Goal: Task Accomplishment & Management: Complete application form

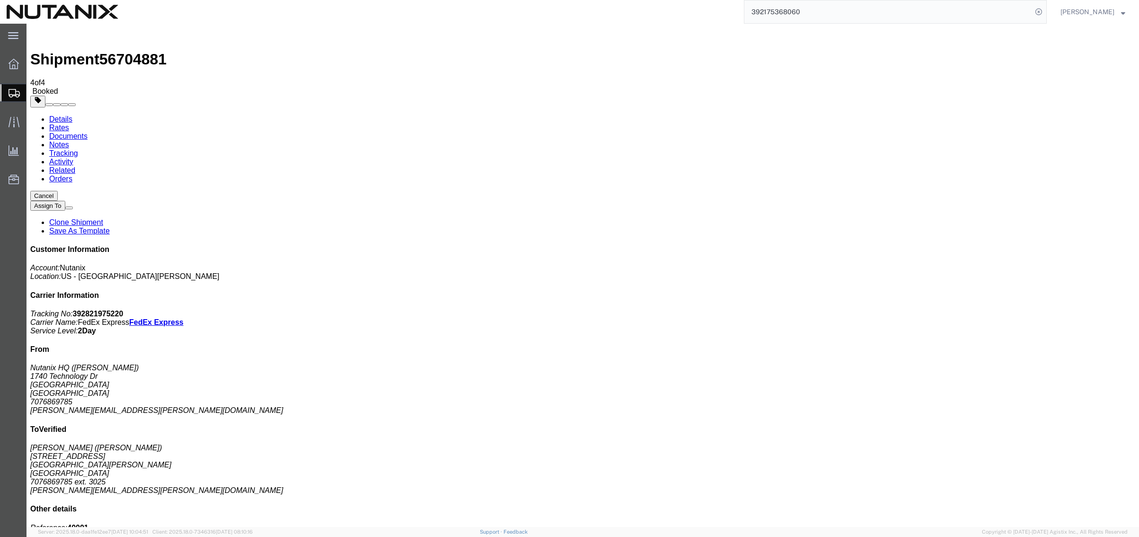
click at [0, 0] on span "Create Shipment" at bounding box center [0, 0] width 0 height 0
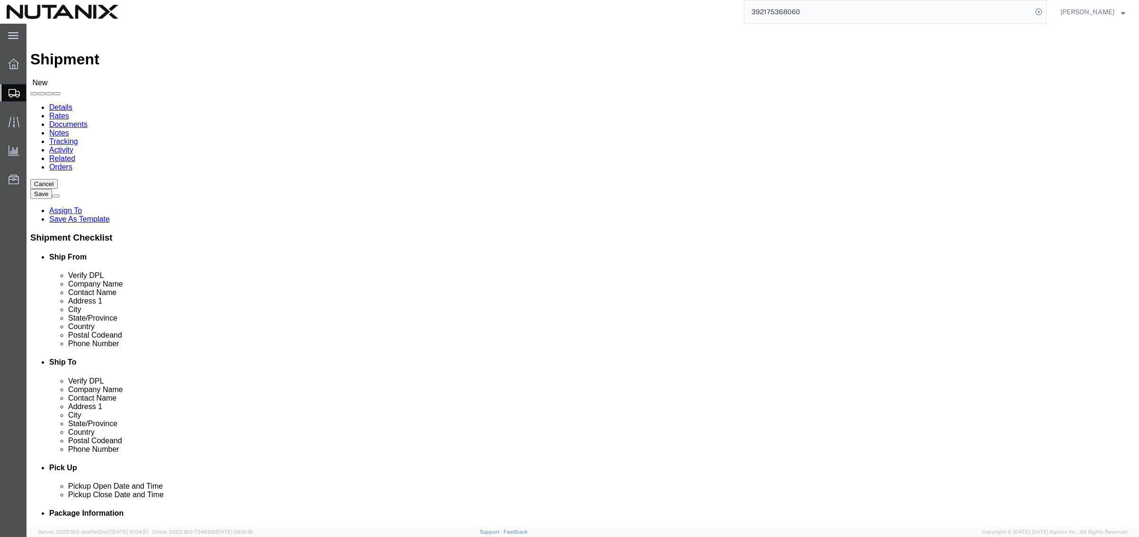
drag, startPoint x: 185, startPoint y: 176, endPoint x: 182, endPoint y: 181, distance: 5.9
click input "text"
paste input "[PERSON_NAME]"
type input "[PERSON_NAME]"
click input "text"
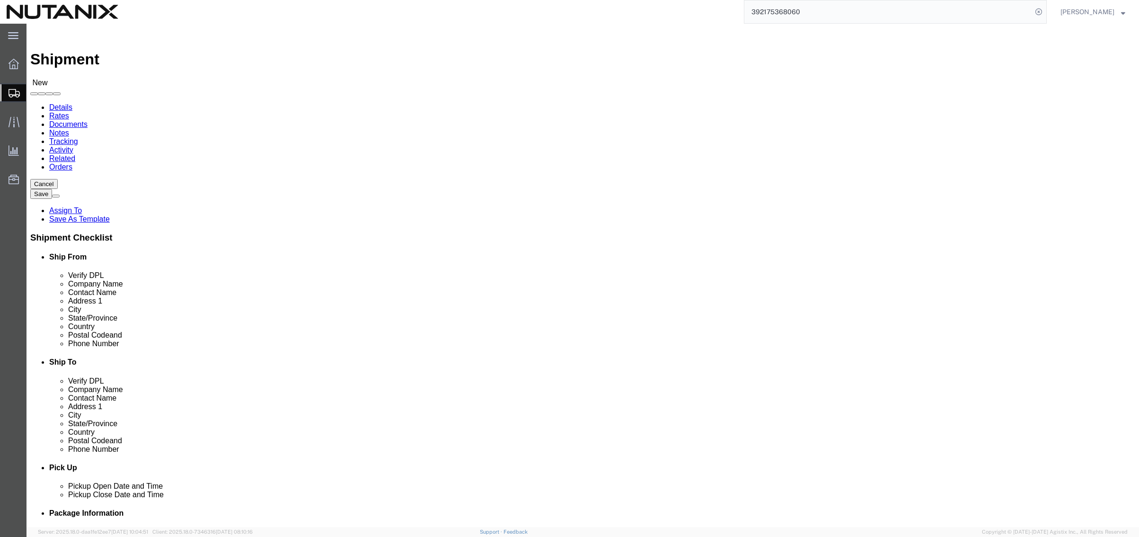
paste input "[PERSON_NAME]"
type input "[PERSON_NAME]"
drag, startPoint x: 211, startPoint y: 214, endPoint x: 193, endPoint y: 214, distance: 17.5
click input "text"
paste input "[STREET_ADDRESS]"
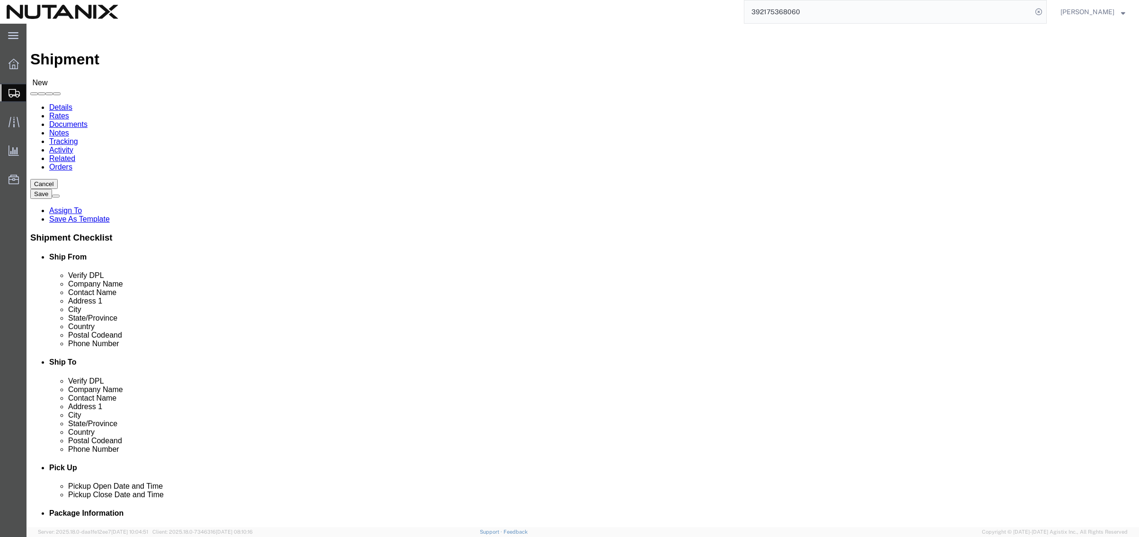
type input "[STREET_ADDRESS]"
click input "text"
paste input "[GEOGRAPHIC_DATA][PERSON_NAME]"
type input "[GEOGRAPHIC_DATA][PERSON_NAME]"
type input "califo"
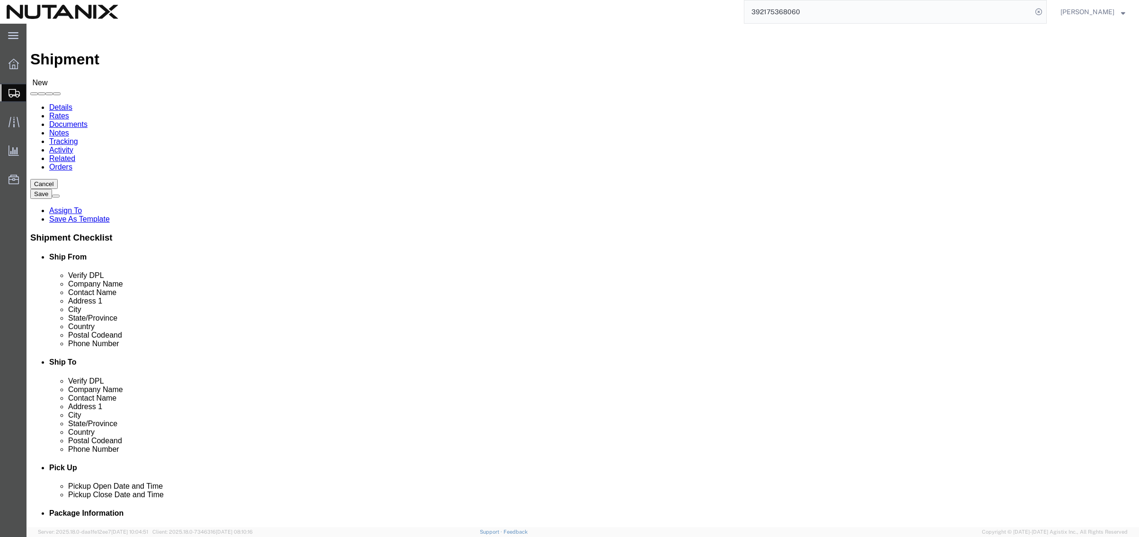
click input "text"
paste input "95742"
type input "95742"
click input "text"
paste input "[PHONE_NUMBER]"
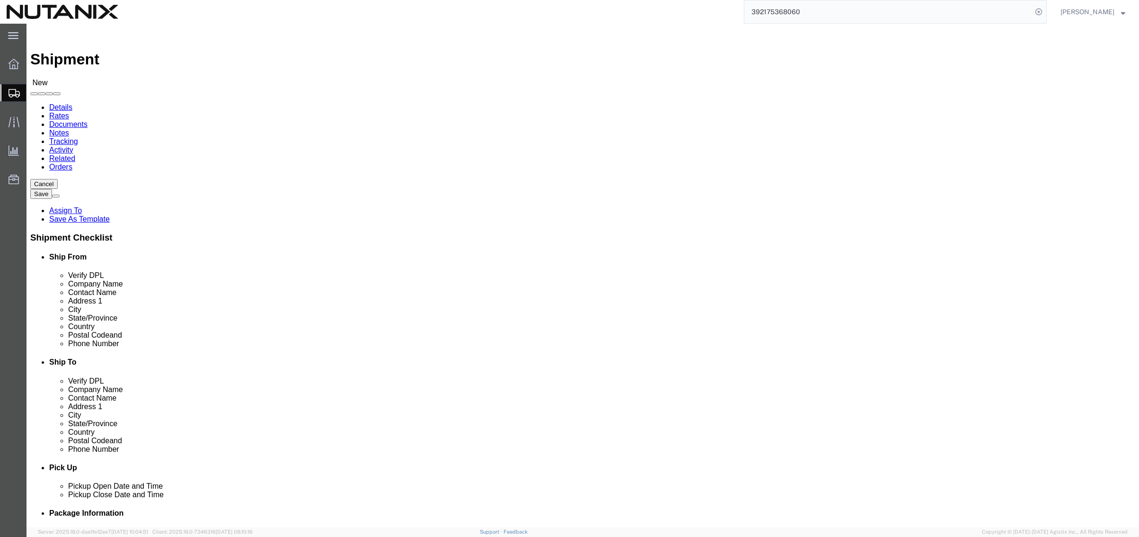
type input "[PHONE_NUMBER]"
click input "text"
paste input "[PERSON_NAME][EMAIL_ADDRESS][PERSON_NAME][DOMAIN_NAME]"
type input "[PERSON_NAME][EMAIL_ADDRESS][PERSON_NAME][DOMAIN_NAME]"
checkbox input "true"
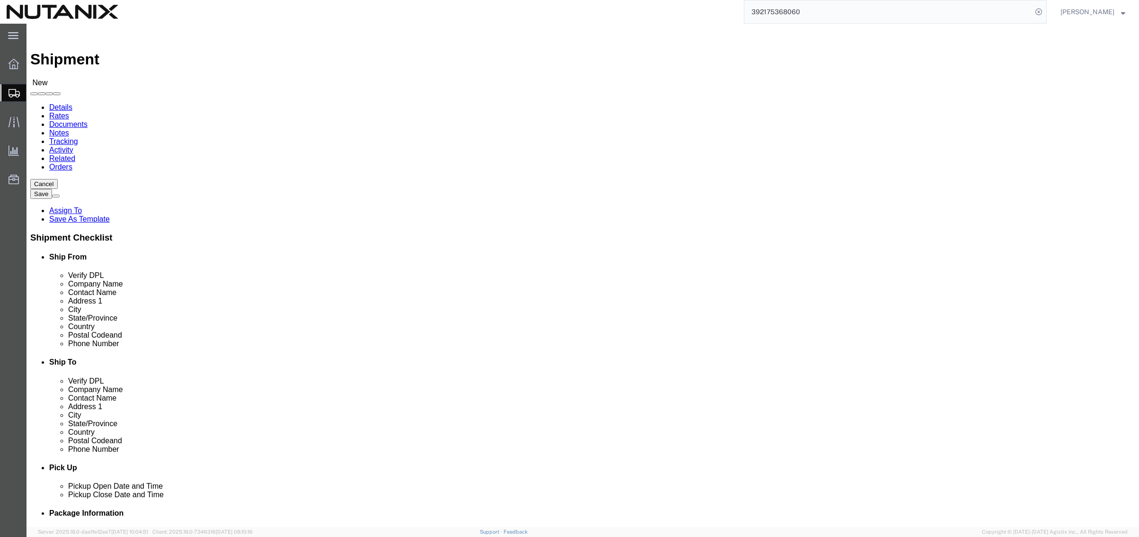
drag, startPoint x: 653, startPoint y: 178, endPoint x: 649, endPoint y: 182, distance: 5.0
click input "text"
paste input "FedEx Office at The Cosmopolitan of [GEOGRAPHIC_DATA]"
type input "FedEx Office at The Cosmopolitan of [GEOGRAPHIC_DATA]"
drag, startPoint x: 656, startPoint y: 200, endPoint x: 647, endPoint y: 200, distance: 9.0
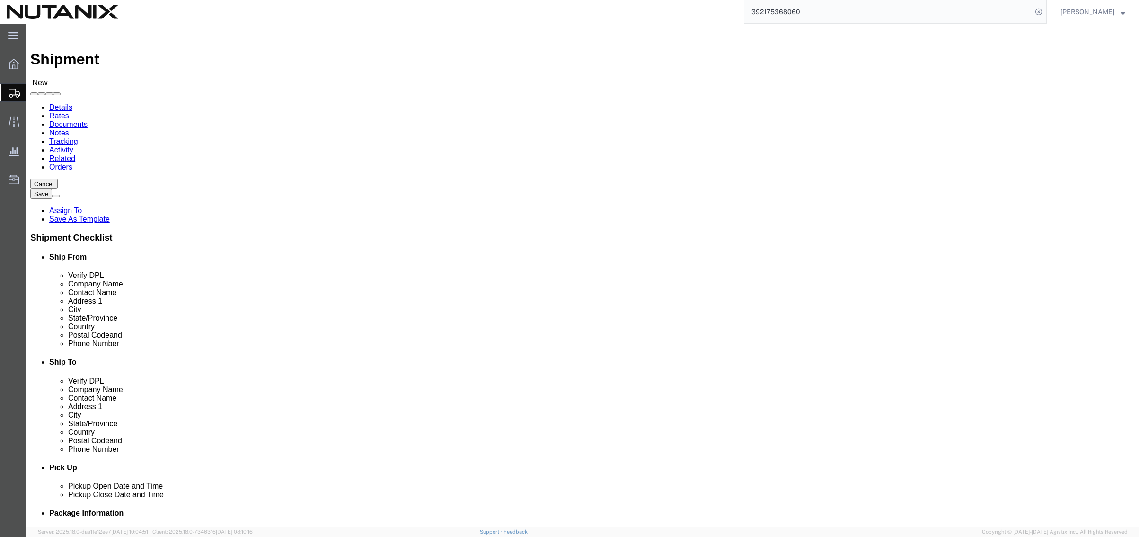
click input "text"
paste input "Omnissa ONE Nutanix Booth #1"
type input "Omnissa ONE Nutanix Booth #1"
click input "text"
paste input "[STREET_ADDRESS]"
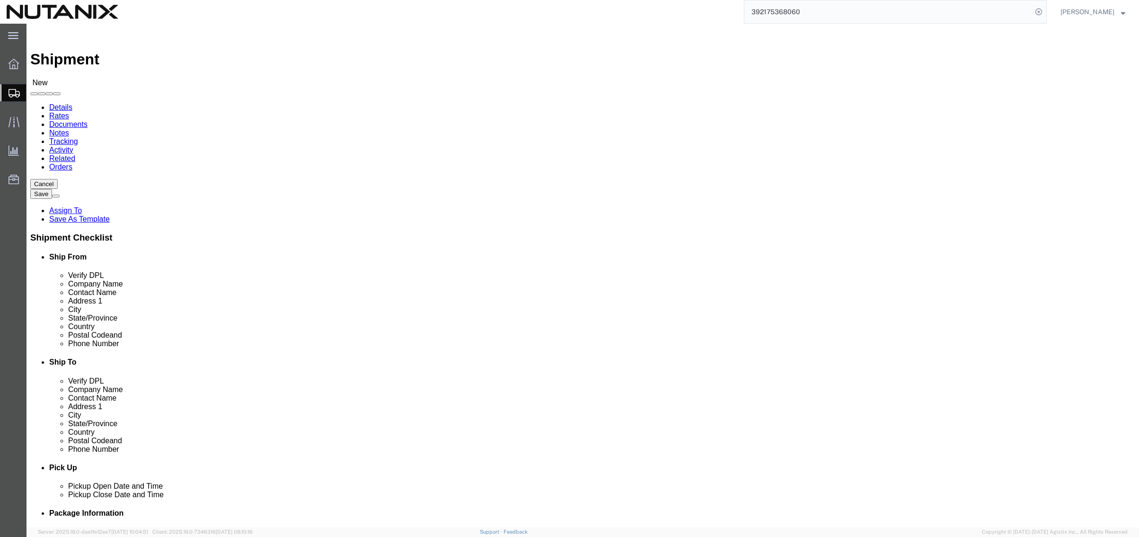
type input "[STREET_ADDRESS]"
click input "text"
paste input "[GEOGRAPHIC_DATA]"
type input "[GEOGRAPHIC_DATA]"
type input "nevad"
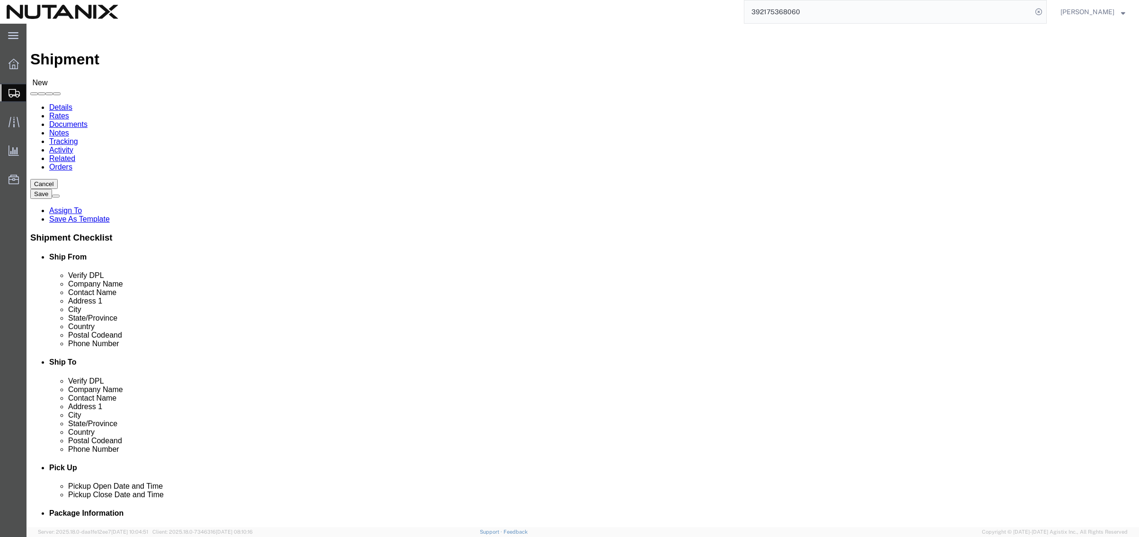
paste input "89109"
type input "89109"
click input "text"
paste input "[PHONE_NUMBER]"
type input "[PHONE_NUMBER]"
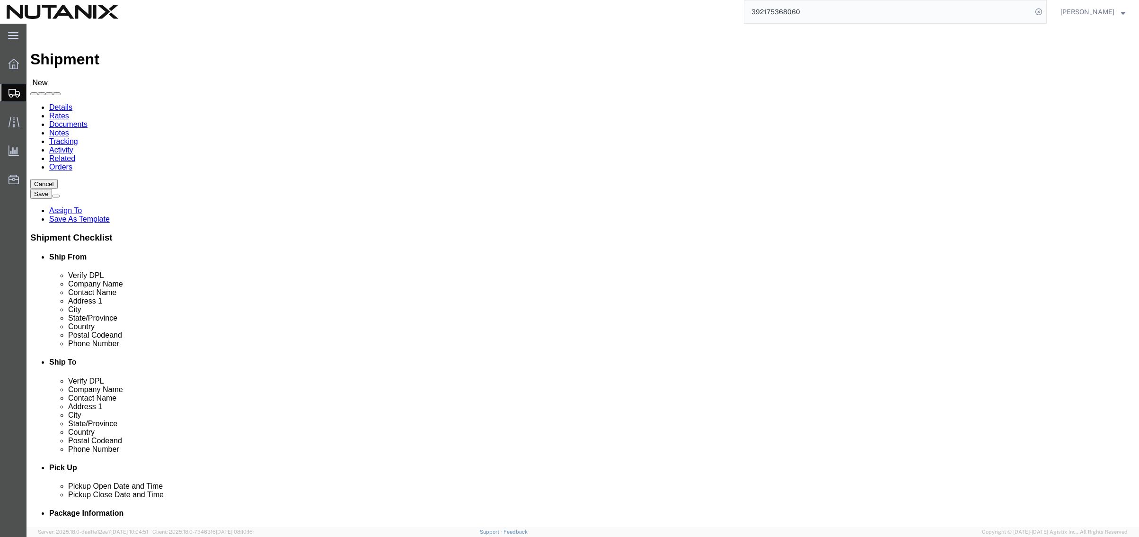
click div "Ship From Location Location Select Select My Profile Location [GEOGRAPHIC_DATA]…"
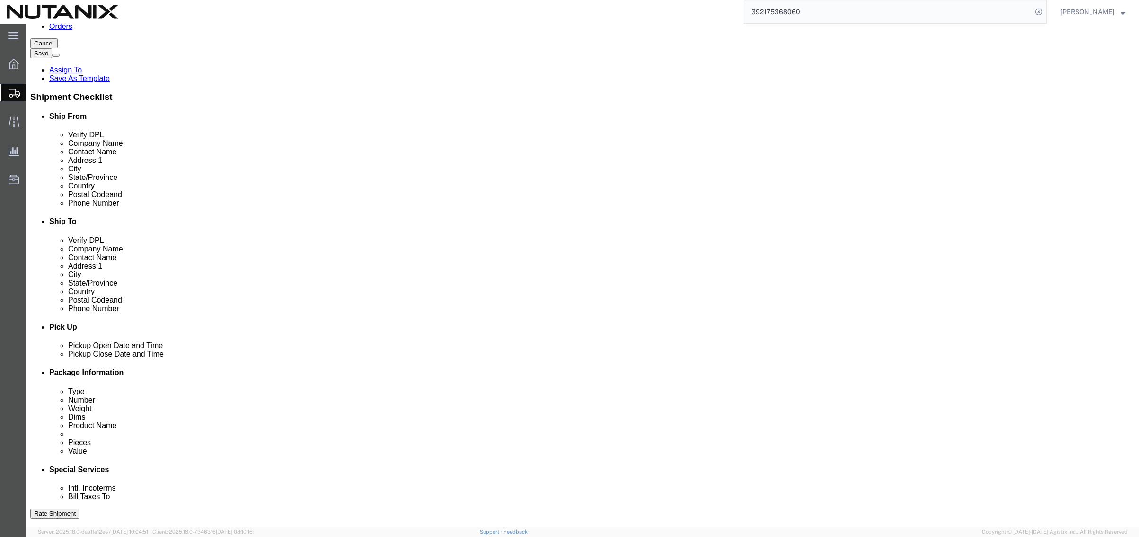
scroll to position [310, 0]
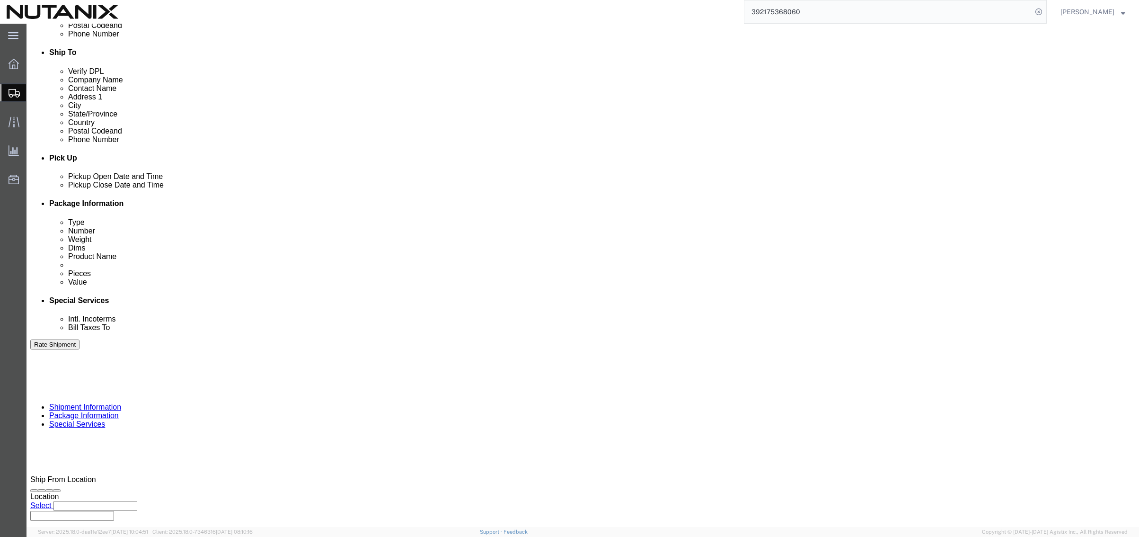
click input "text"
type input "40001"
click select "Select Account Type Activity ID Airline Appointment Number ASN Batch Request # …"
select select "PURCHORD"
click select "Select Account Type Activity ID Airline Appointment Number ASN Batch Request # …"
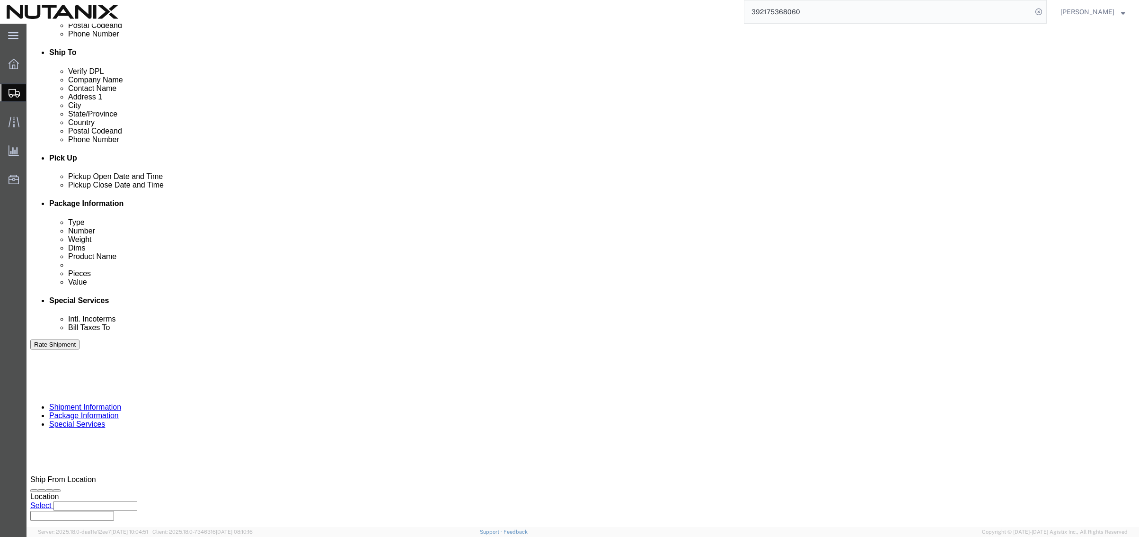
type input "P"
type input "Marketing Event Materials"
click select "Select Air Less than Truckload Multi-Leg Ocean Freight Rail Small Parcel Truckl…"
select select "SMAL"
click select "Select Air Less than Truckload Multi-Leg Ocean Freight Rail Small Parcel Truckl…"
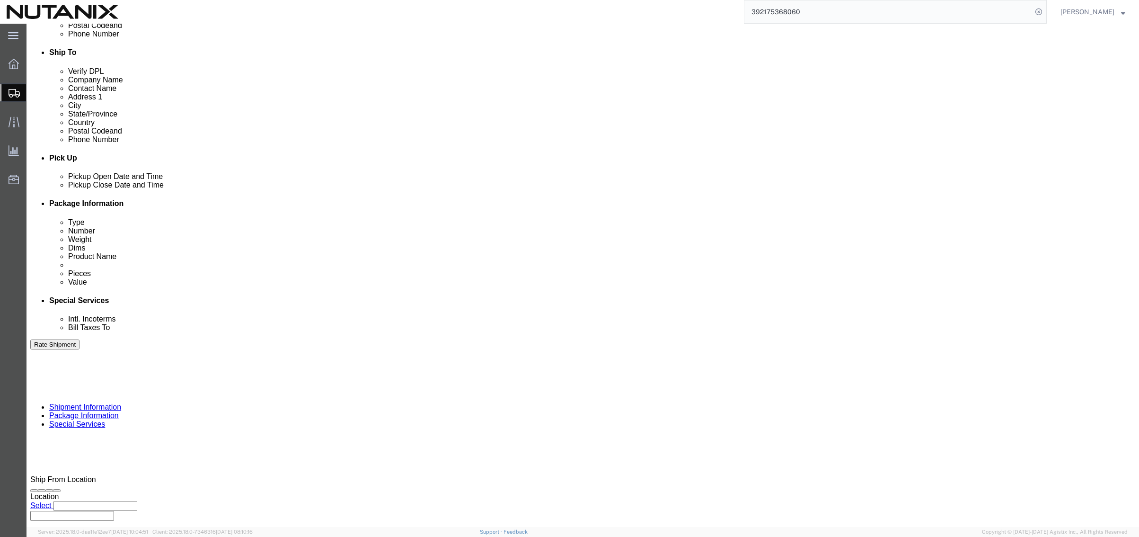
click div
click div "[DATE] 2:00 PM"
type input "4:00 PM"
click button "Apply"
click button "Continue"
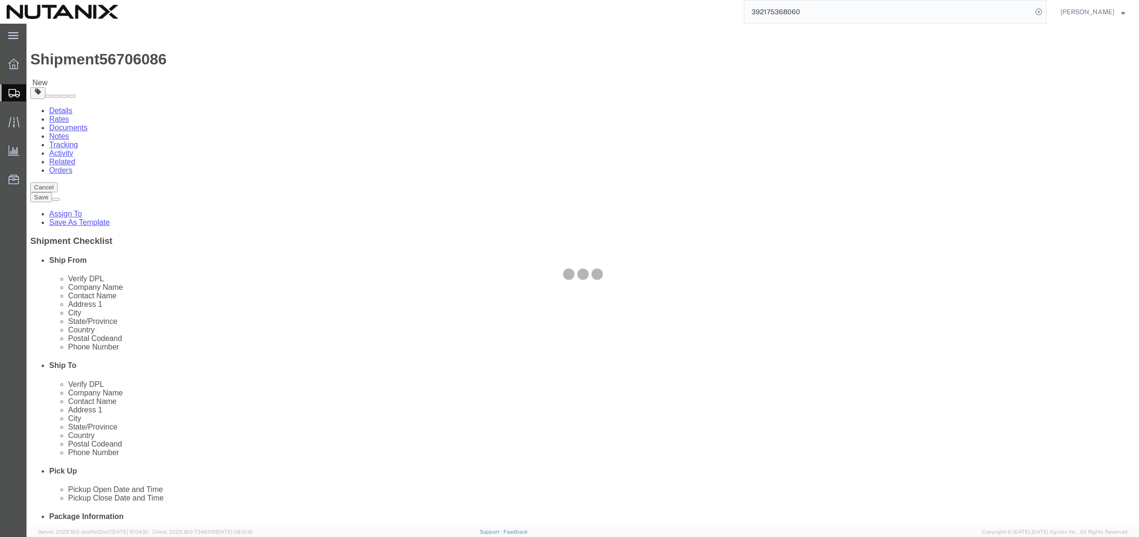
select select "YRPK"
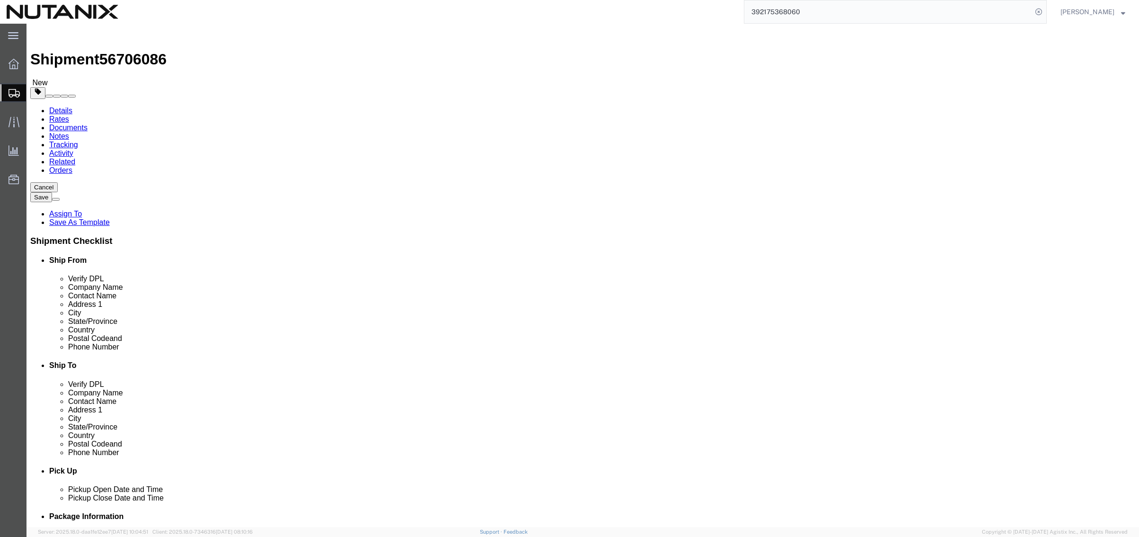
click input "text"
type input "7"
type input "5"
type input "4"
type input "5"
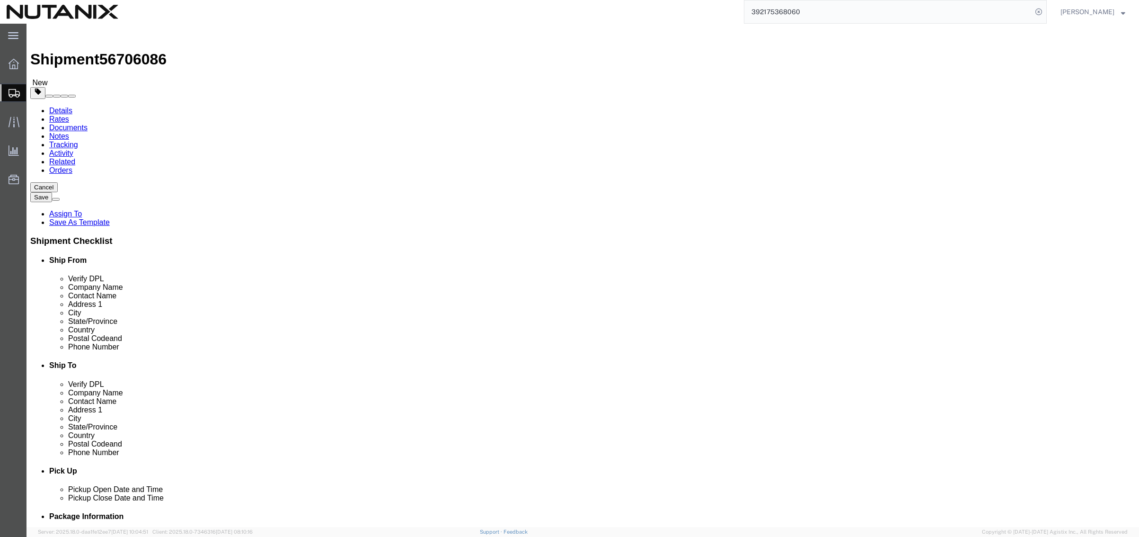
drag, startPoint x: 169, startPoint y: 203, endPoint x: 93, endPoint y: 185, distance: 77.8
click div "Package Type Select Envelope Large Box Medium Box PAK Rack Small Box Tube Your …"
type input "10"
type input "8"
type input "6"
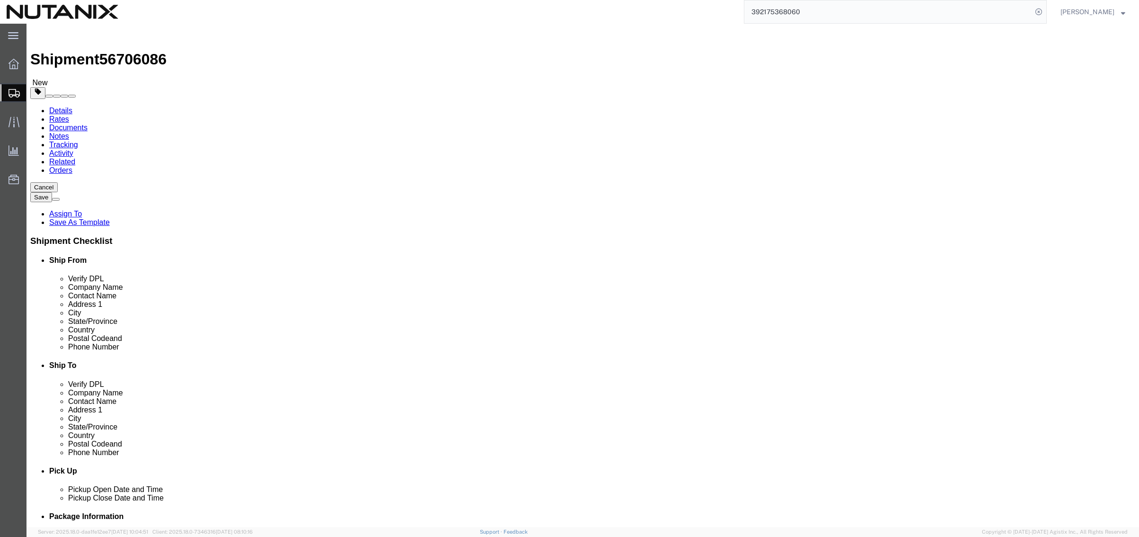
click link "Add Content"
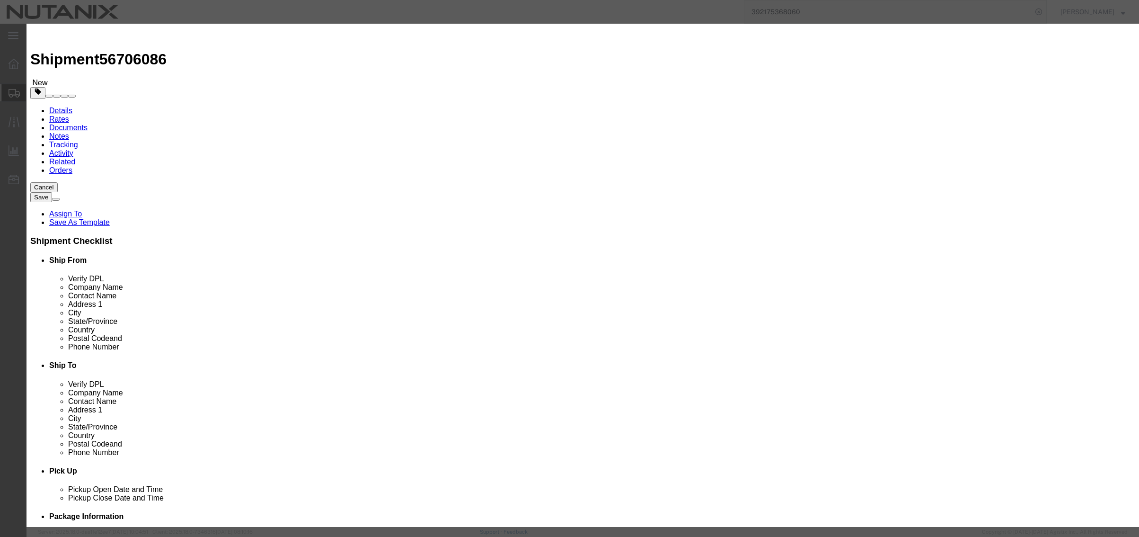
click input "text"
type input "+"
type input "Marketing Event Materials"
type input "1"
type input "100"
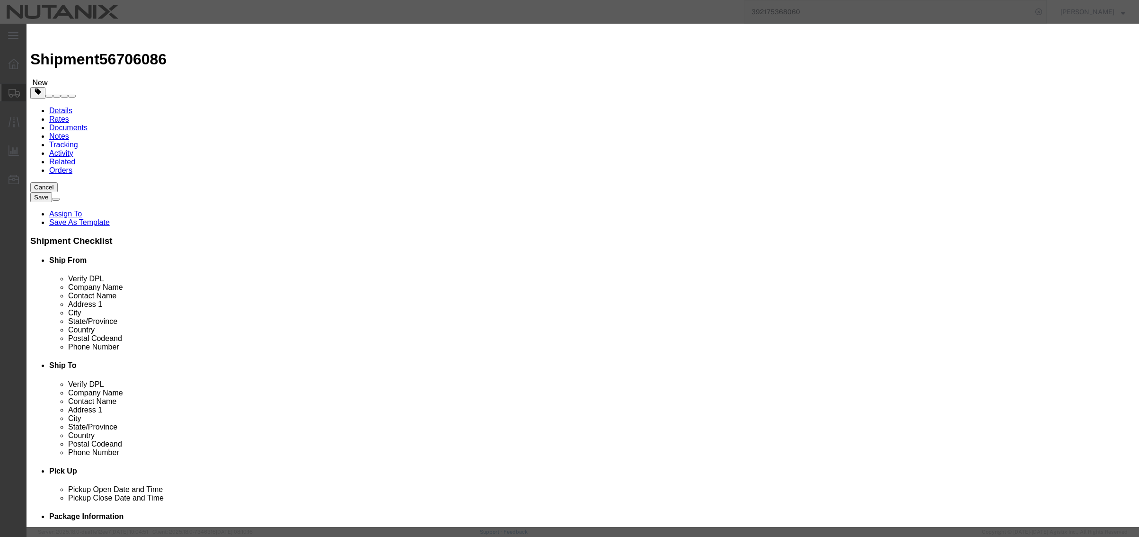
select select "USD"
click button "Save & Close"
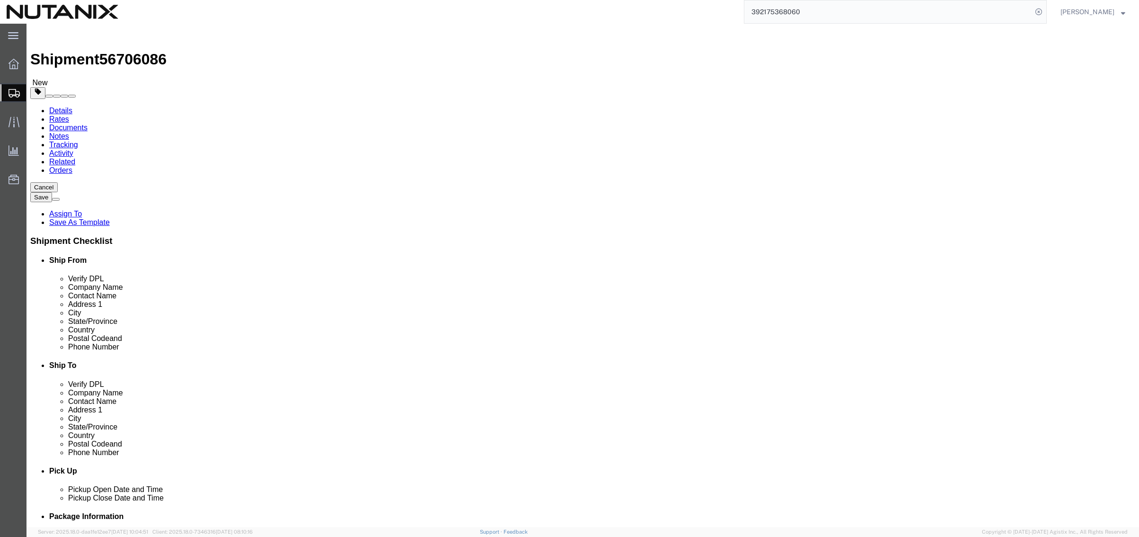
click button "Continue"
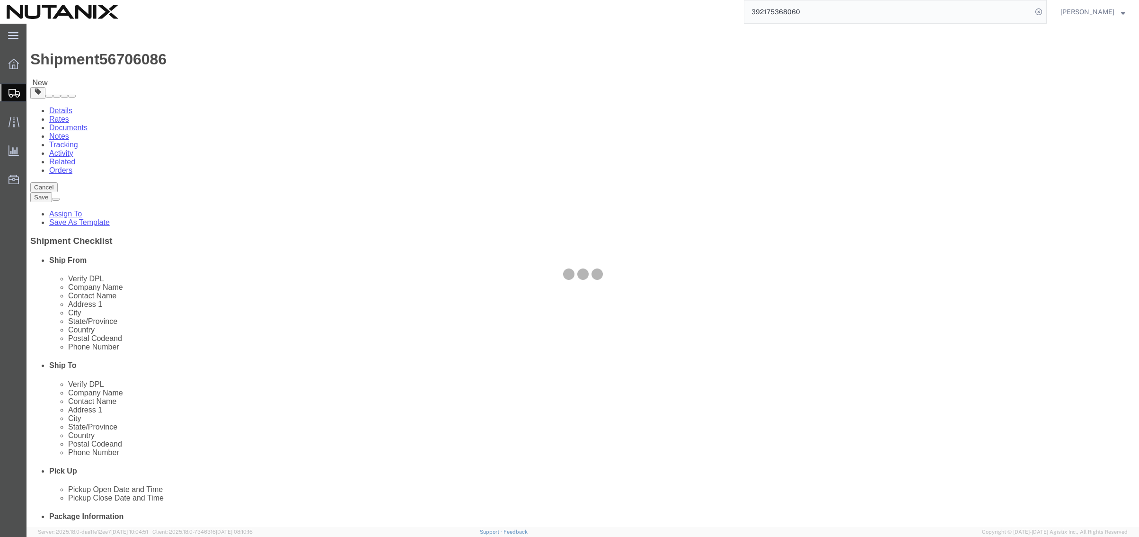
select select
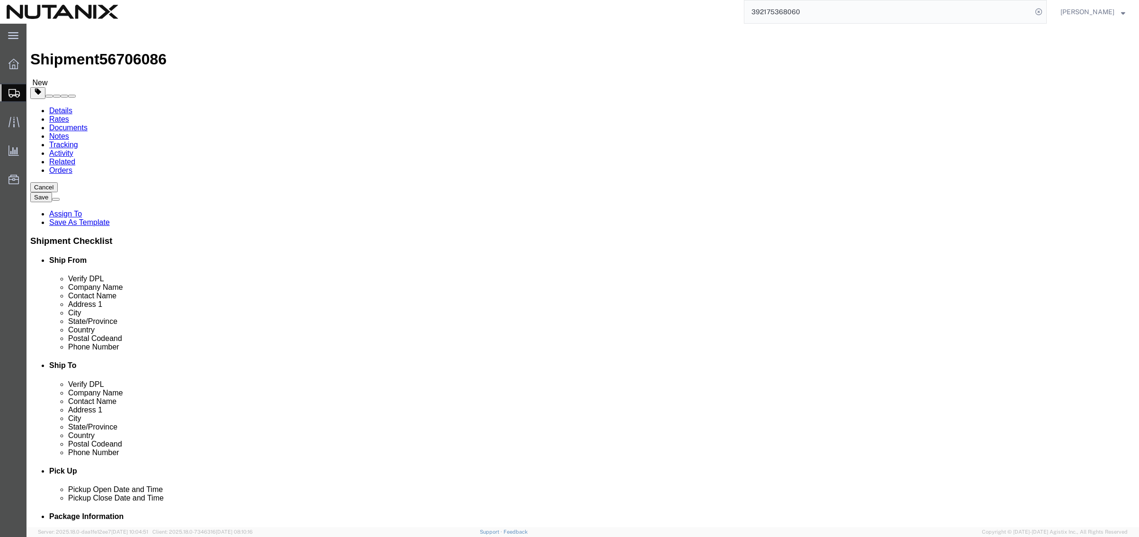
click at [0, 0] on span "Create Shipment" at bounding box center [0, 0] width 0 height 0
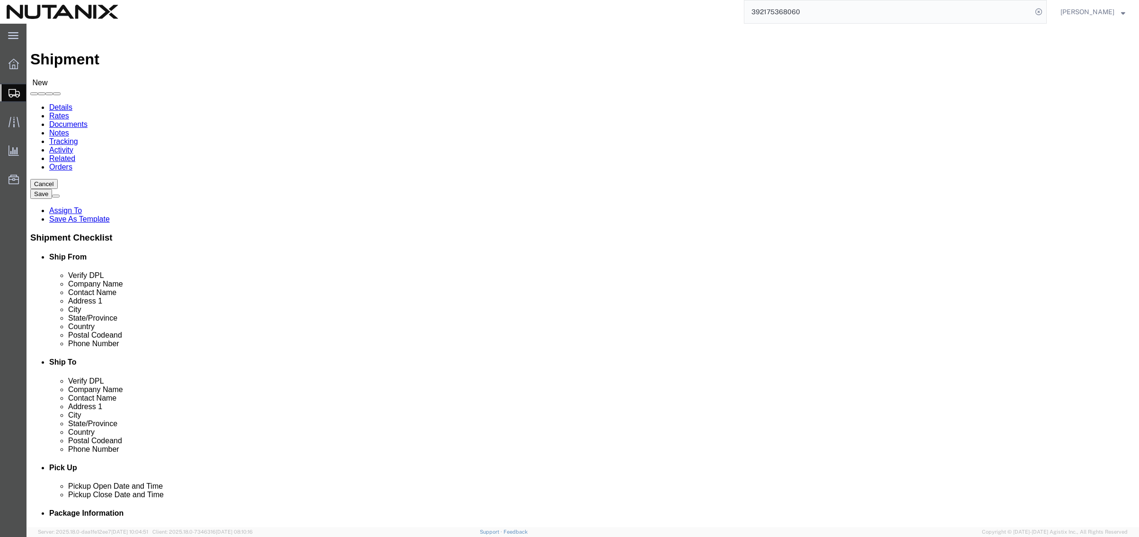
click input "text"
type input "[PERSON_NAME]"
click p "- Nutanix HQ - ([PERSON_NAME]) [STREET_ADDRESS]"
select select "CA"
type input "[PERSON_NAME]"
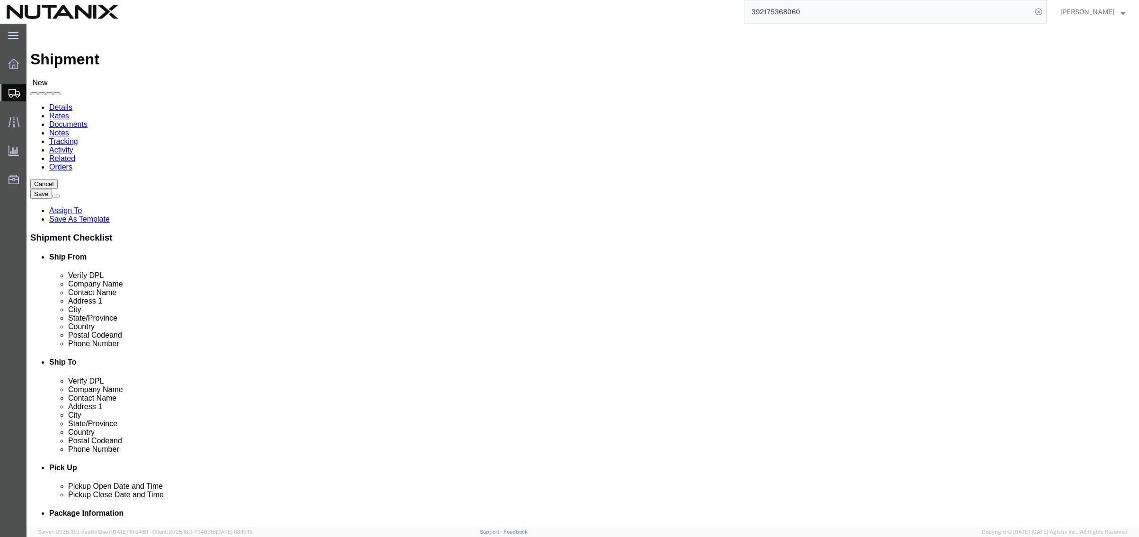
click input "text"
type input "Coretek"
type input "C/O Nutanix [PERSON_NAME]"
type input "[STREET_ADDRESS]"
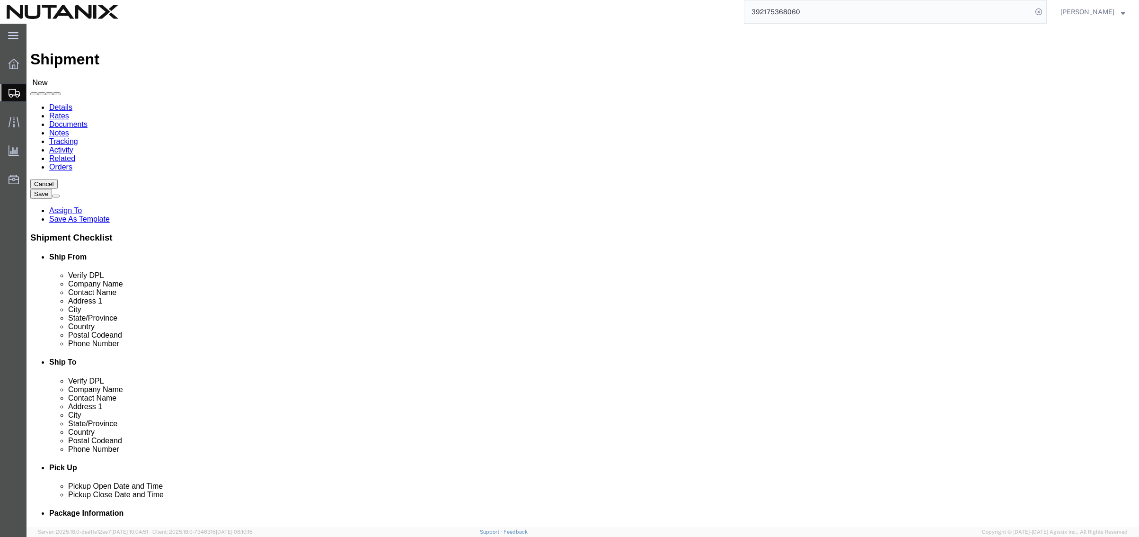
type input "[GEOGRAPHIC_DATA]"
click input "text"
type input "mich"
click input "Postal Code"
type input "48335"
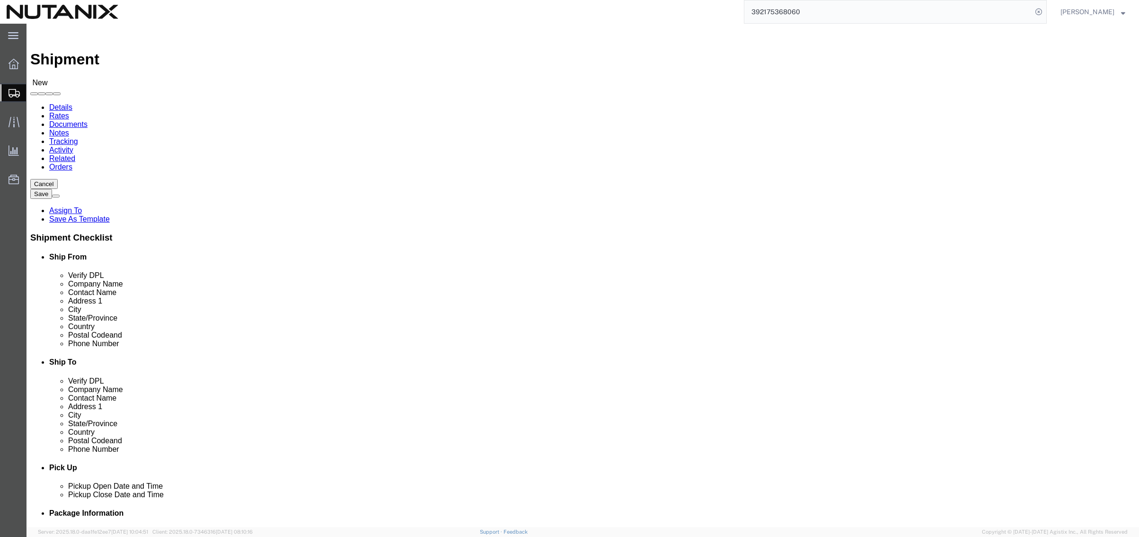
type input "4079204457"
click input "text"
paste input "[PERSON_NAME][EMAIL_ADDRESS][PERSON_NAME][DOMAIN_NAME]"
type input "[PERSON_NAME][EMAIL_ADDRESS][PERSON_NAME][DOMAIN_NAME]"
click div "Pickup Date and Time"
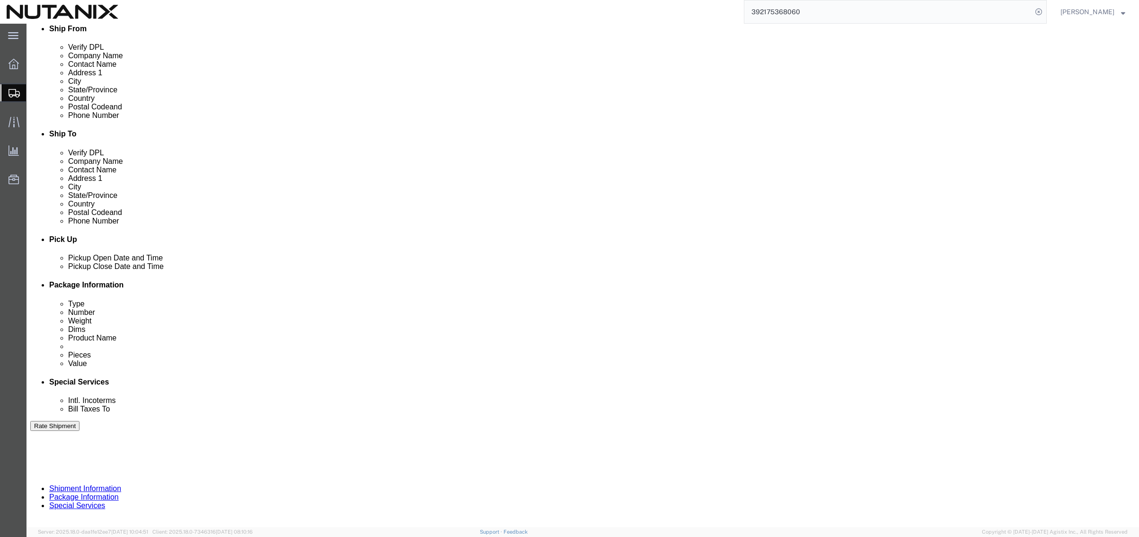
scroll to position [237, 0]
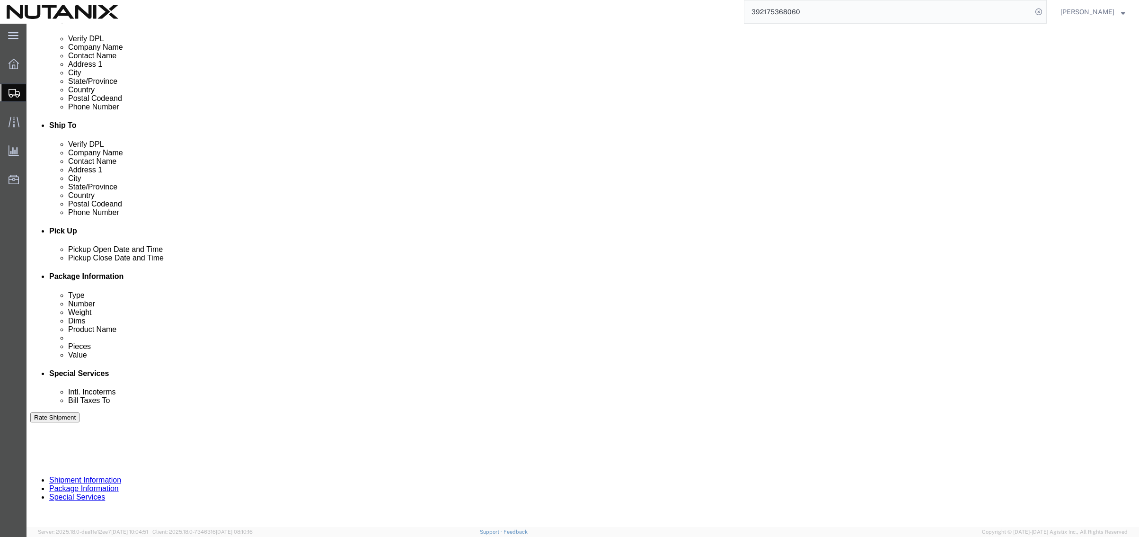
click div "[DATE] 2:00 PM"
type input "4:00 PM"
click button "Apply"
click input "text"
type input "40001"
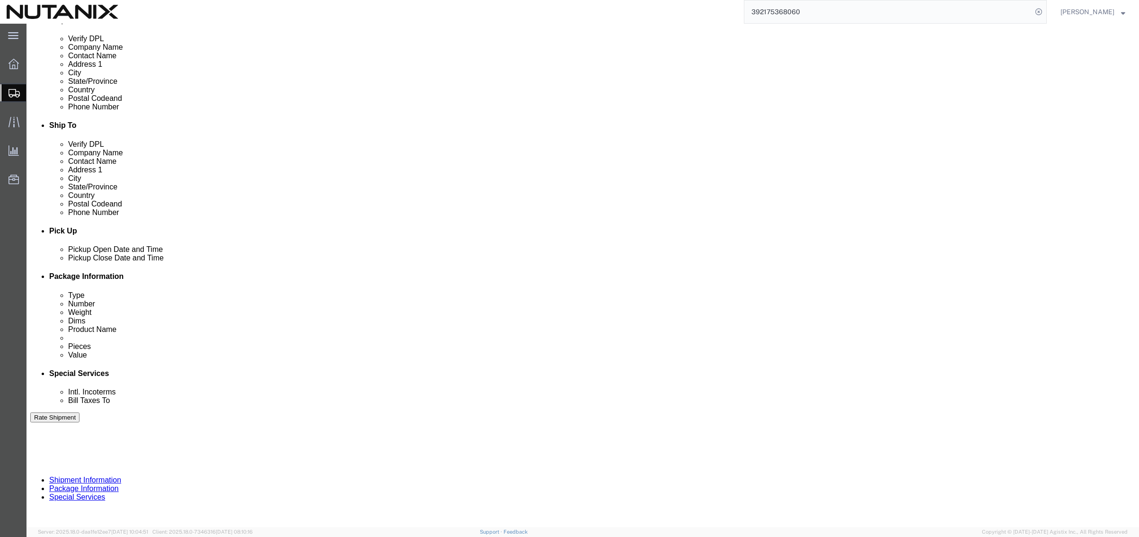
select select "PURCHORD"
click input "text"
type input "EBX Materials"
click select "Select Air Less than Truckload Multi-Leg Ocean Freight Rail Small Parcel Truckl…"
select select "SMAL"
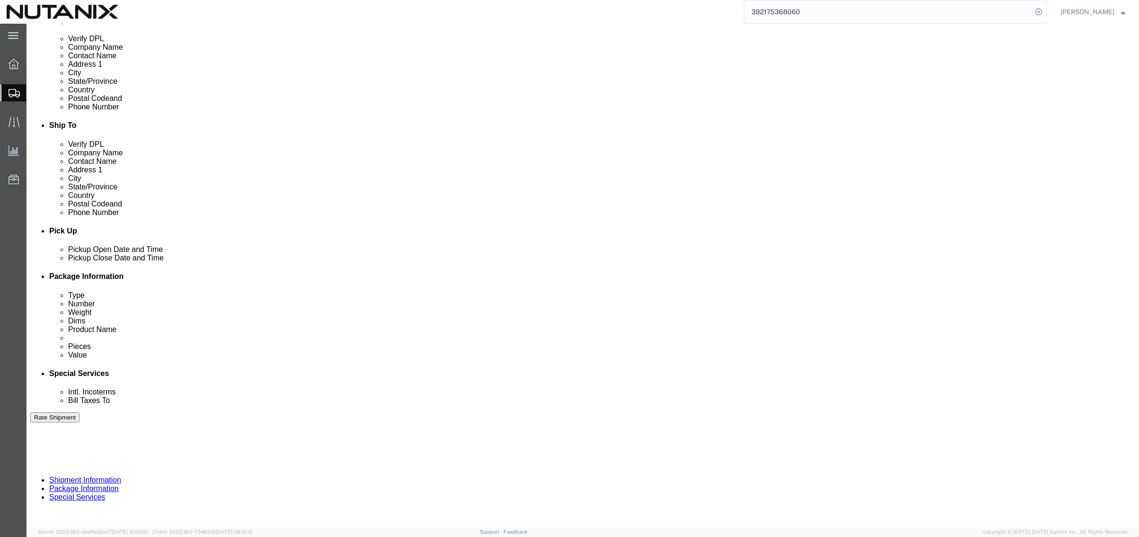
click select "Select Air Less than Truckload Multi-Leg Ocean Freight Rail Small Parcel Truckl…"
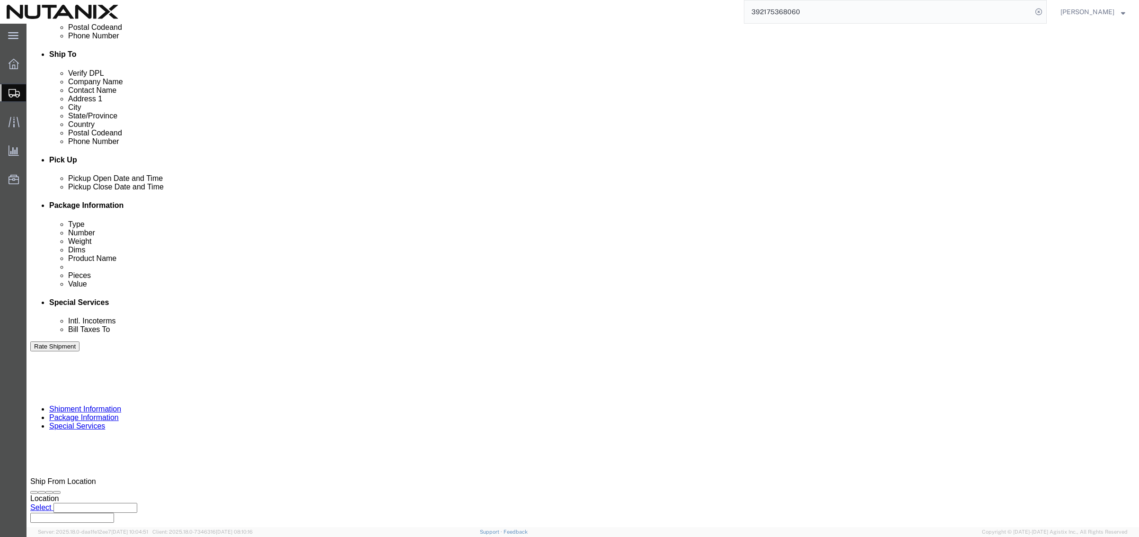
scroll to position [310, 0]
click button "Continue"
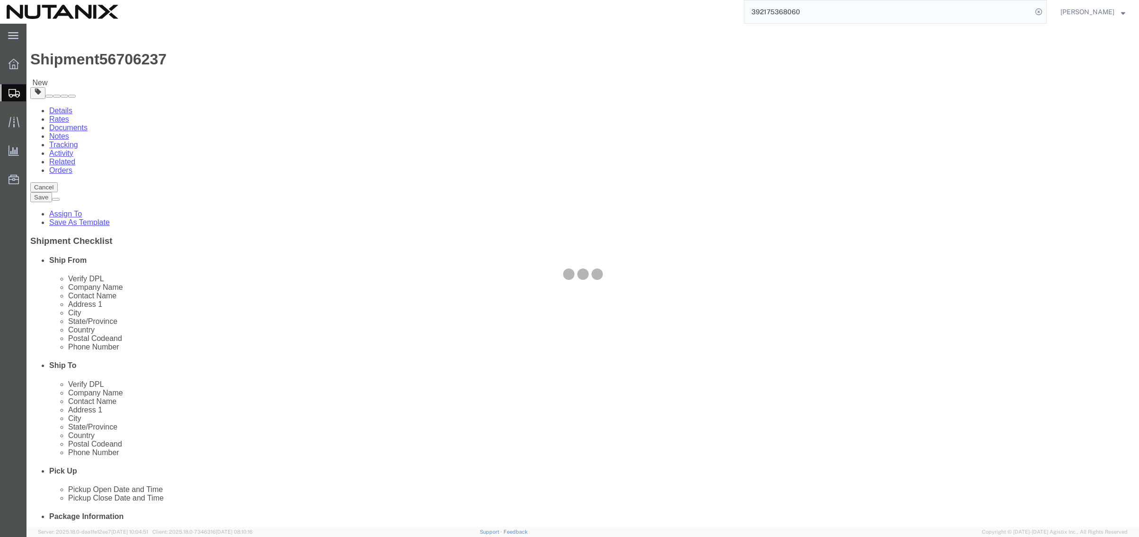
select select "YRPK"
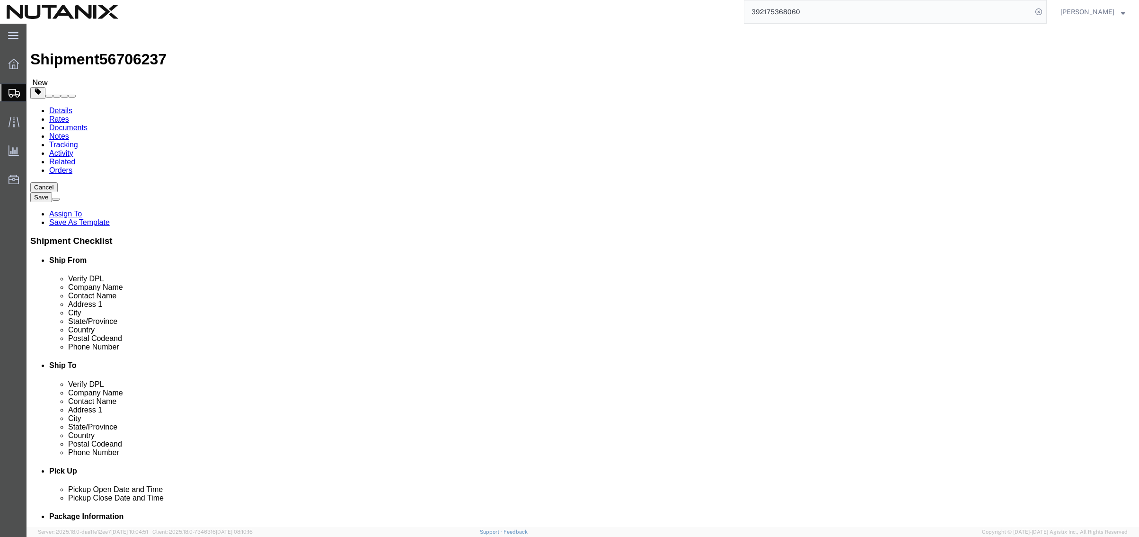
click input "text"
type input "10"
type input "7"
click input "text"
type input "3"
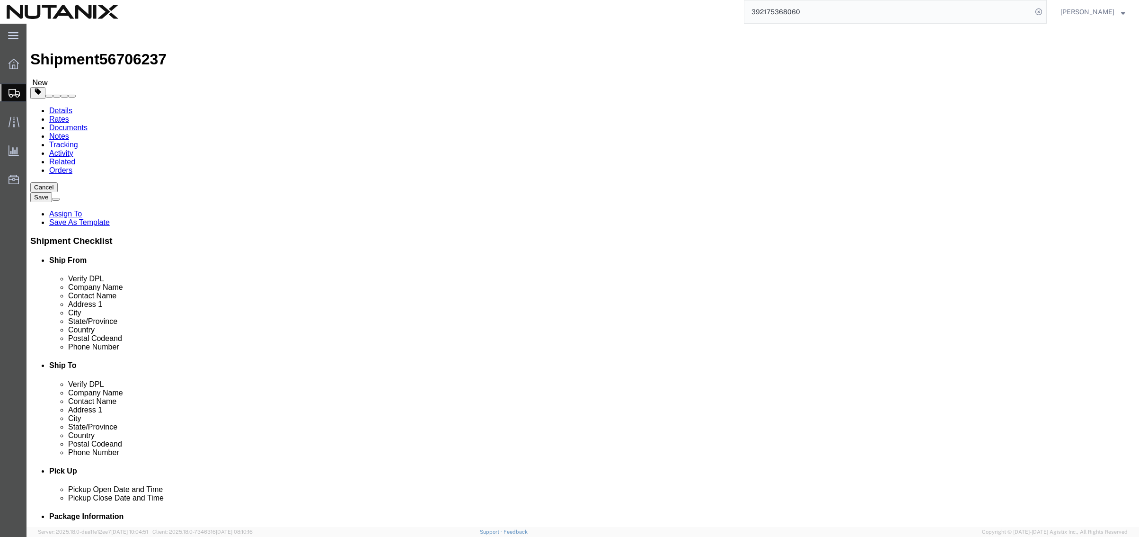
drag, startPoint x: 195, startPoint y: 215, endPoint x: 151, endPoint y: 214, distance: 44.0
click div "Weight 0.00 Select kgs lbs Ship. t°"
type input "2.15"
click span
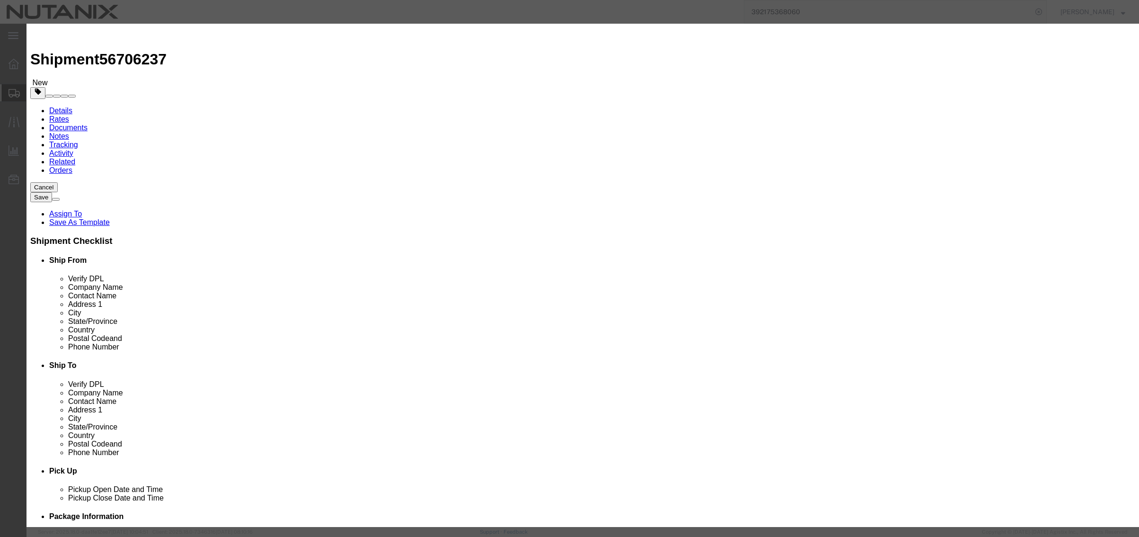
click input "text"
type input "b"
type input "n"
type input "Notebooks"
type input "10"
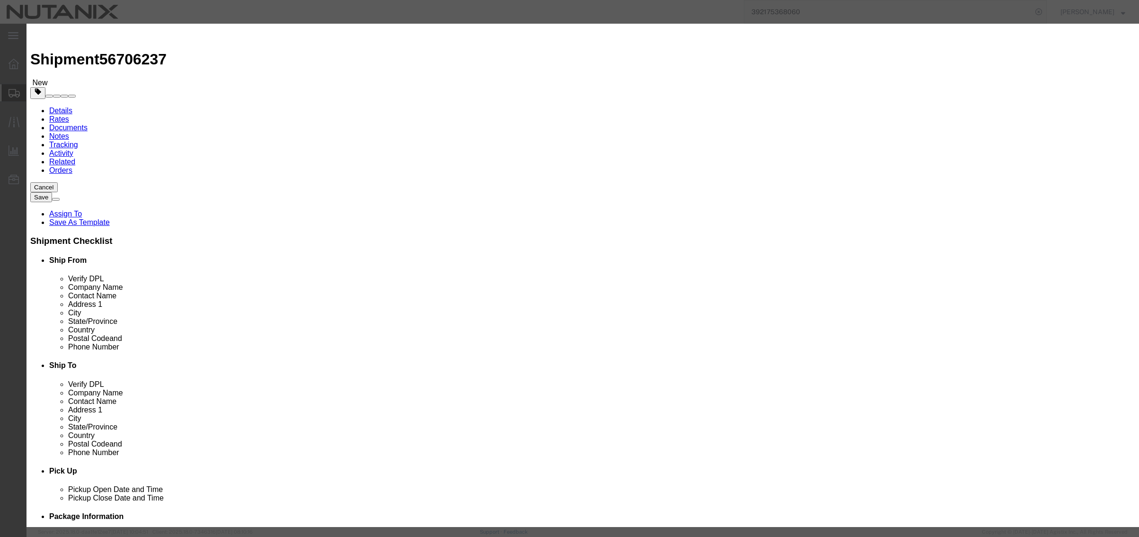
type input "100"
select select "USD"
click button "Save & Close"
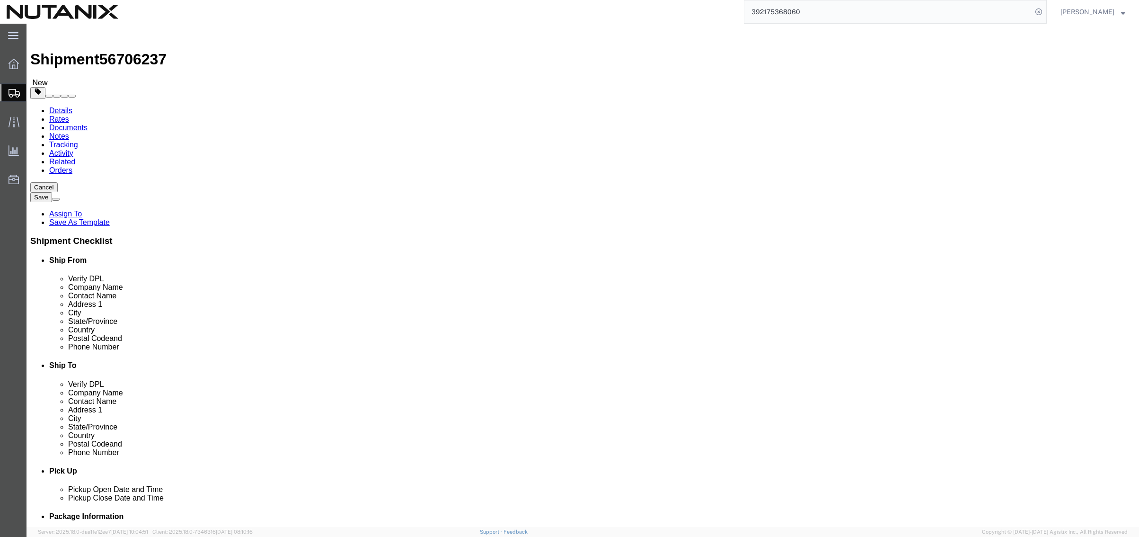
click link "Add Content"
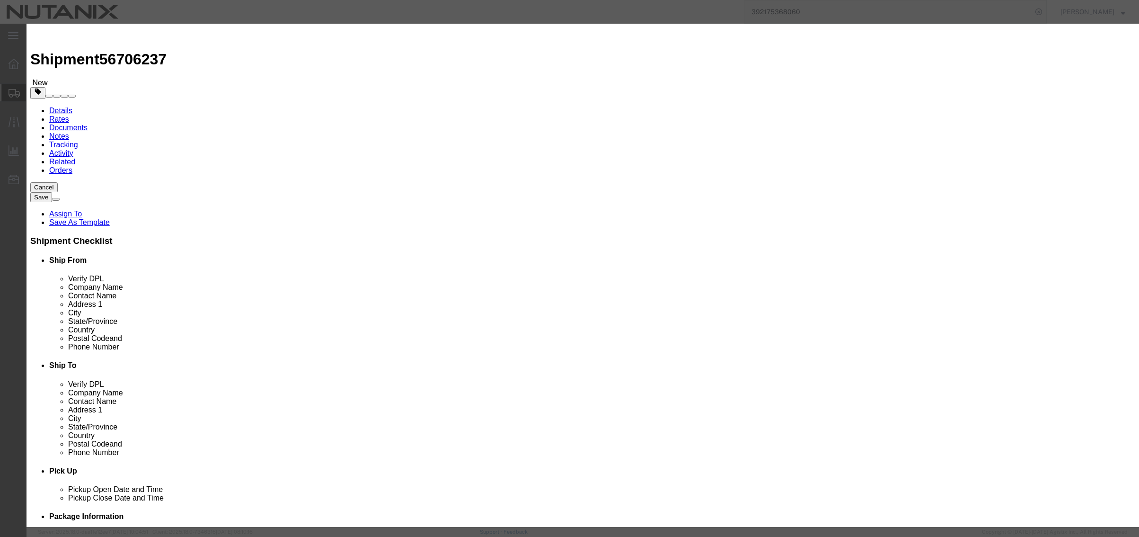
click input "text"
type input "Pen"
type input "10"
select select "USD"
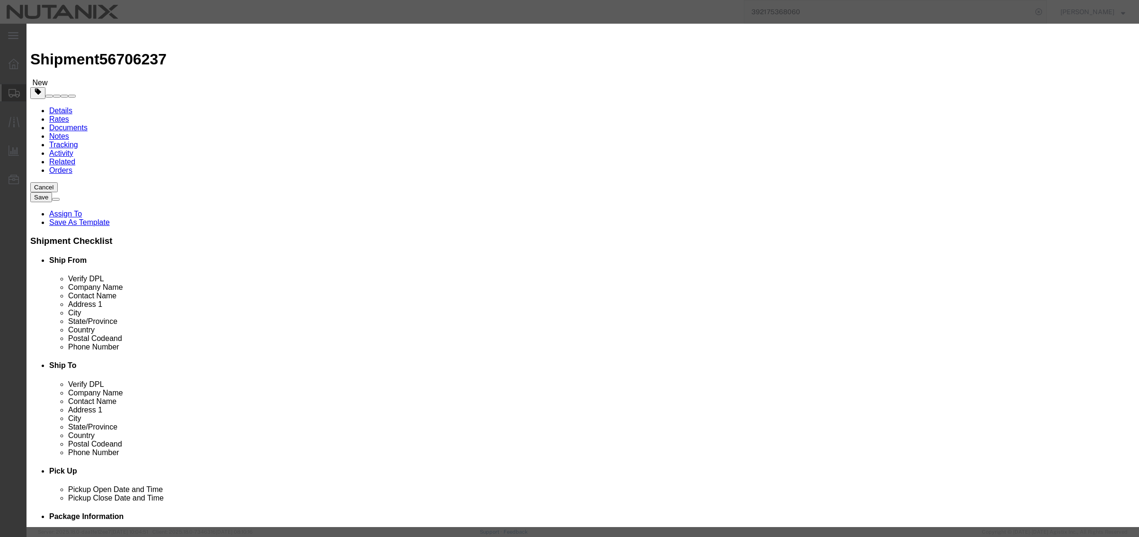
click button "Save & Close"
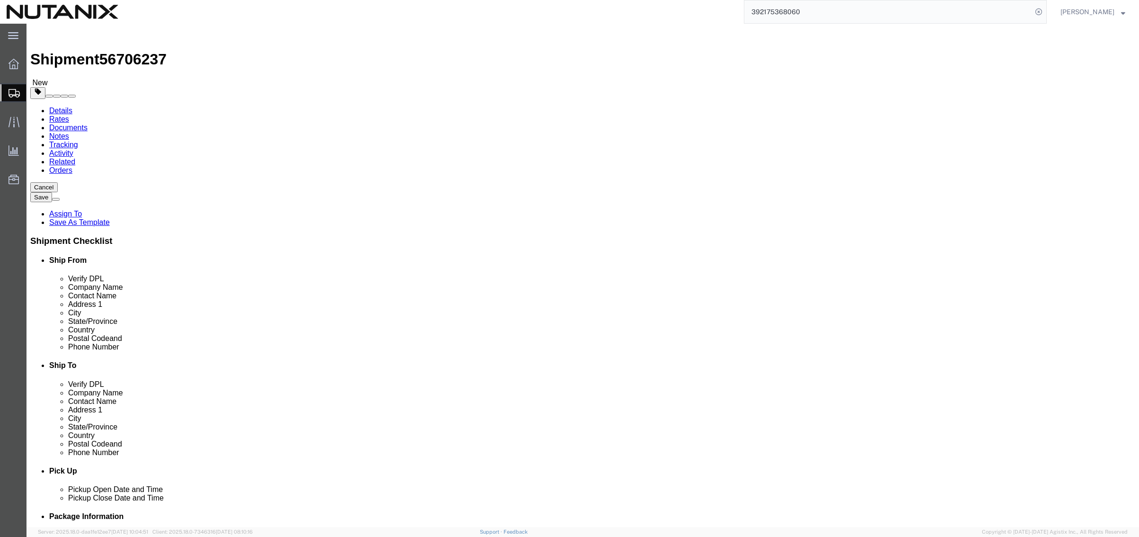
click button "Continue"
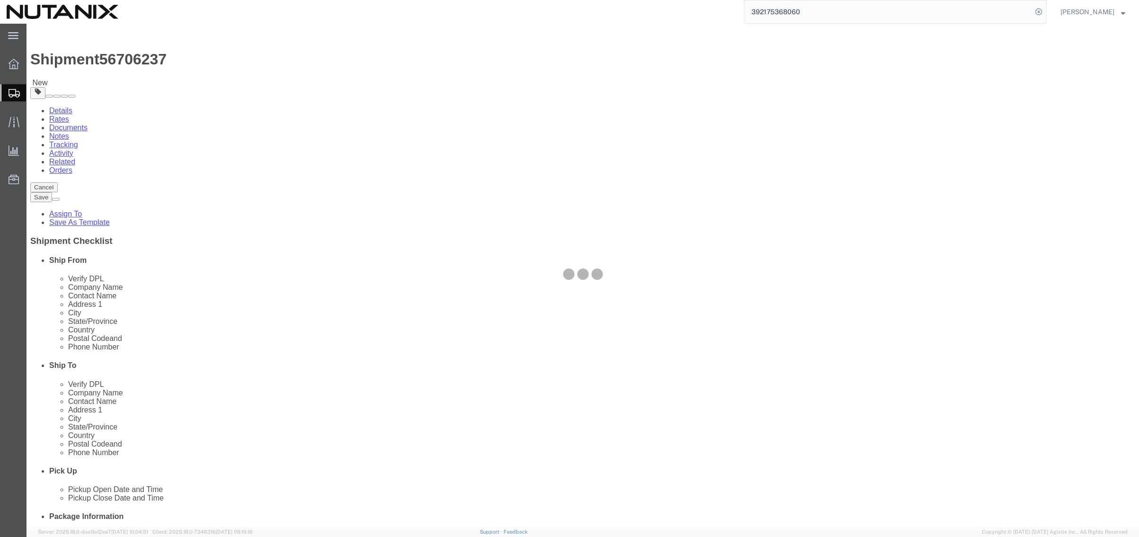
select select
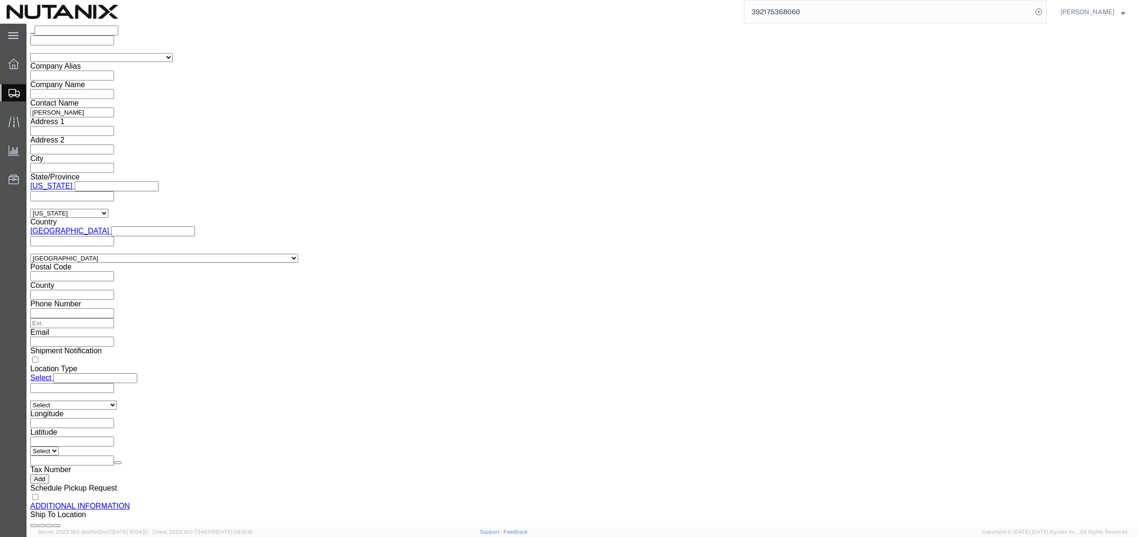
scroll to position [805, 0]
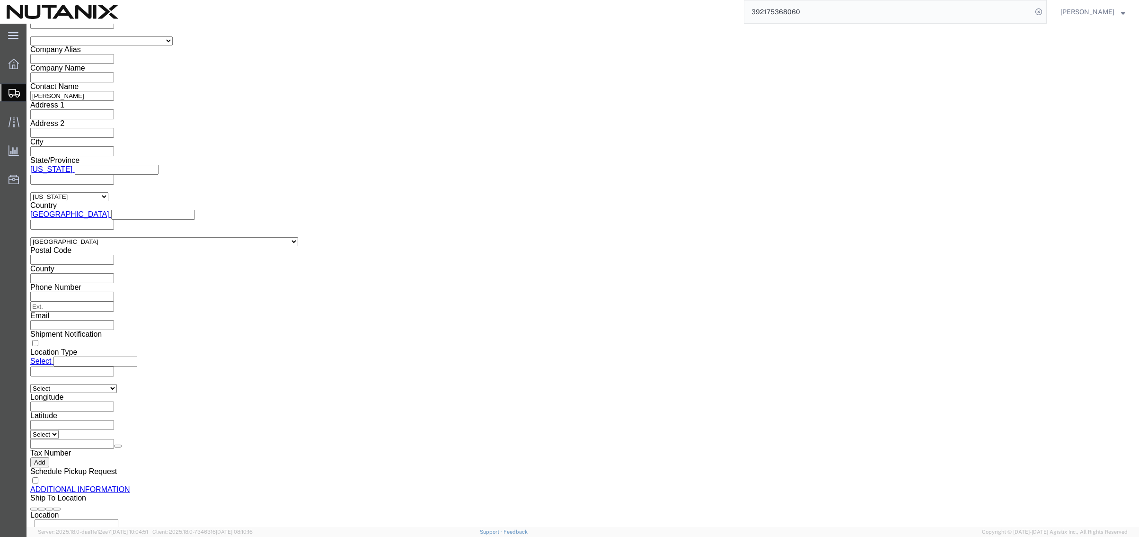
click button "Rate Shipment"
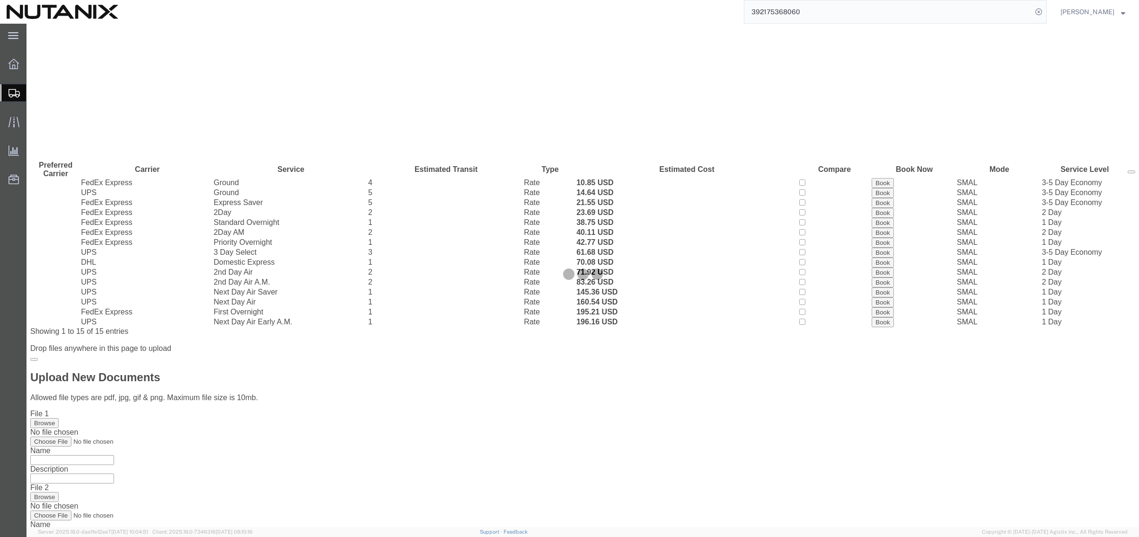
scroll to position [0, 0]
